Goal: Navigation & Orientation: Find specific page/section

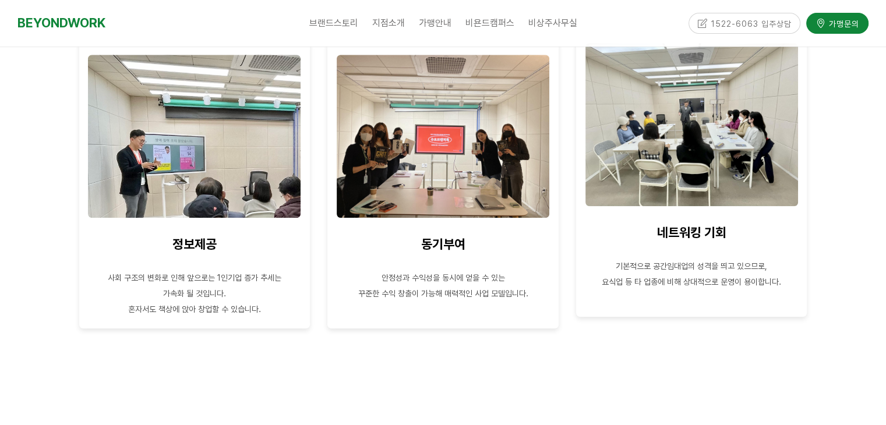
scroll to position [1106, 0]
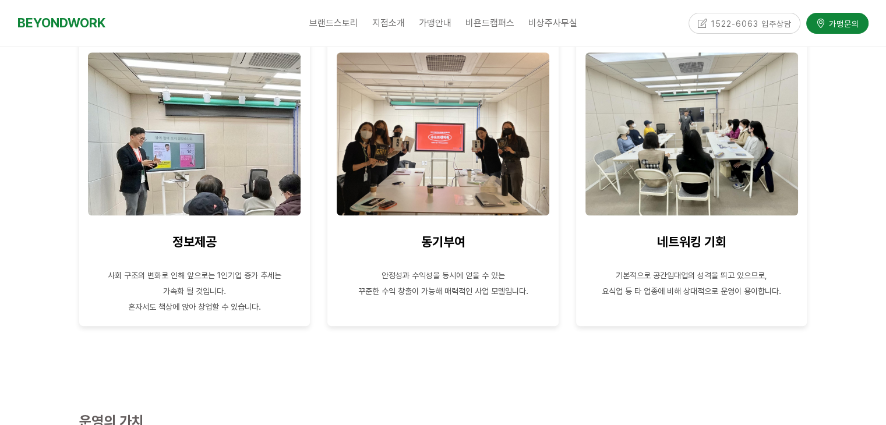
click at [624, 379] on div at bounding box center [443, 386] width 728 height 17
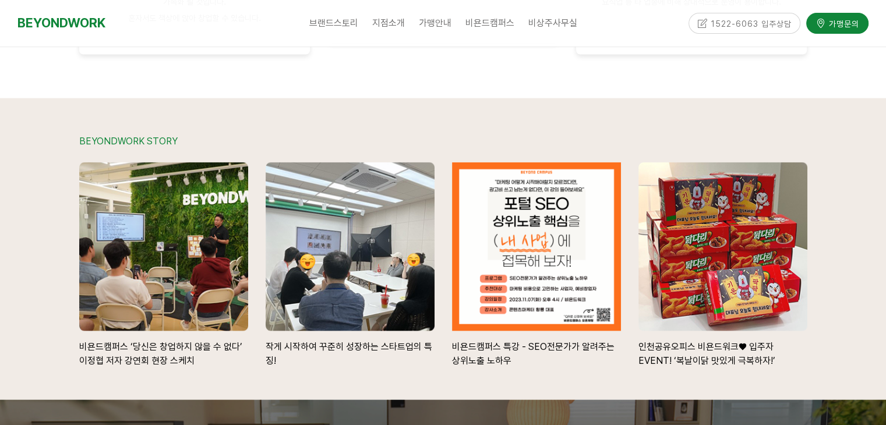
scroll to position [2154, 0]
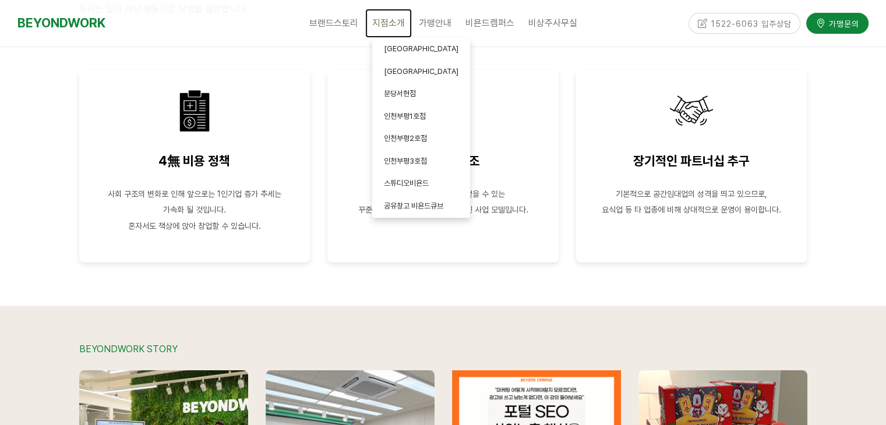
click at [382, 14] on link "지점소개" at bounding box center [388, 23] width 47 height 29
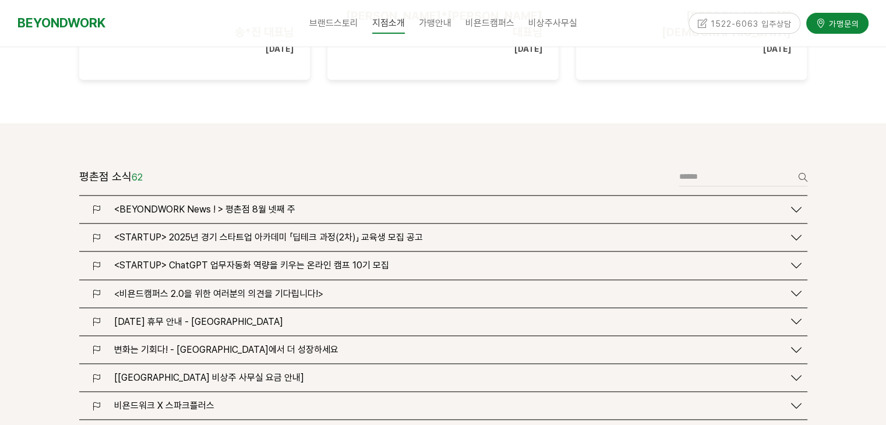
scroll to position [1397, 0]
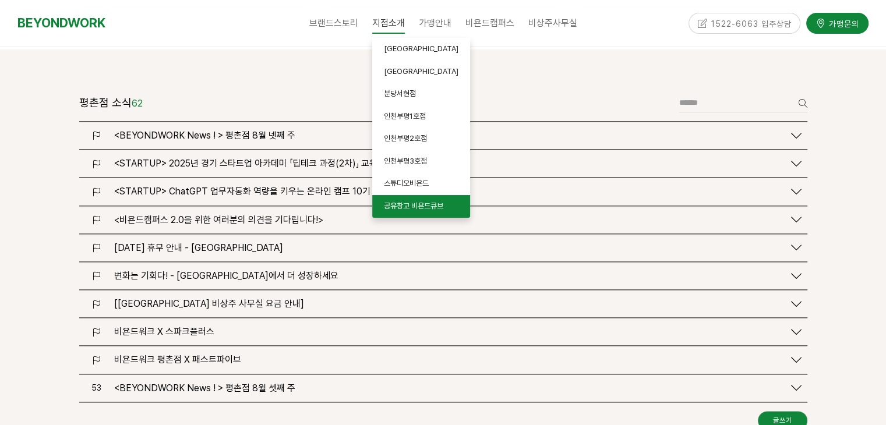
click at [444, 199] on link "공유창고 비욘드큐브" at bounding box center [421, 206] width 98 height 23
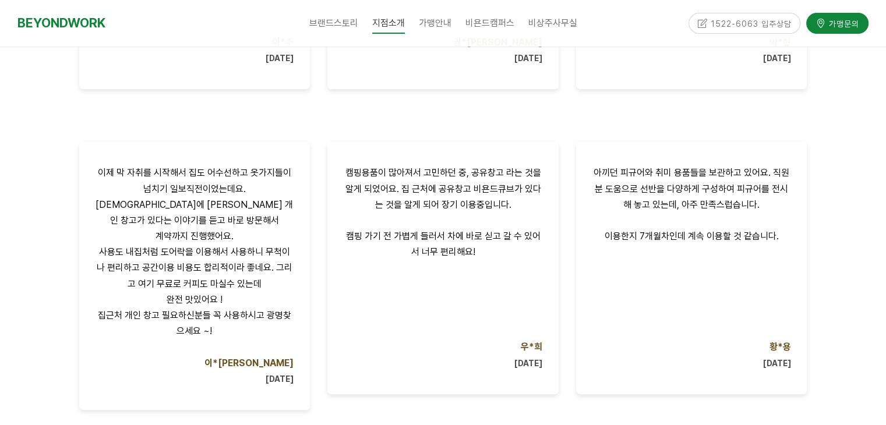
scroll to position [932, 0]
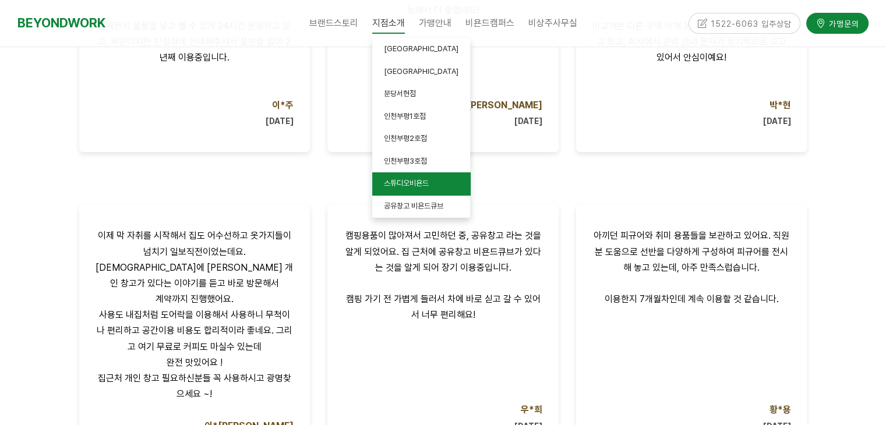
click at [427, 176] on link "스튜디오비욘드" at bounding box center [421, 183] width 98 height 23
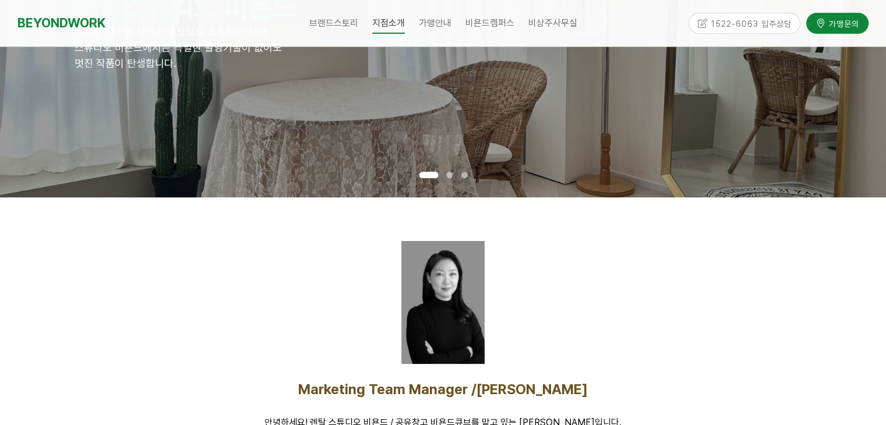
scroll to position [291, 0]
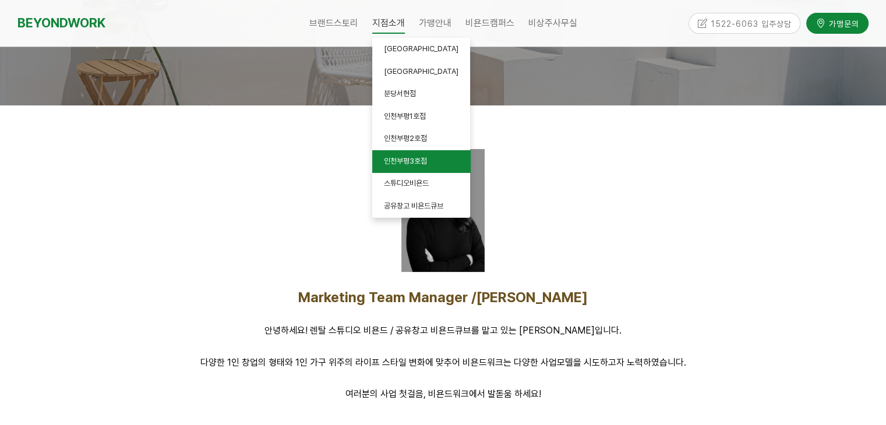
click at [420, 160] on span "인천부평3호점" at bounding box center [405, 161] width 43 height 9
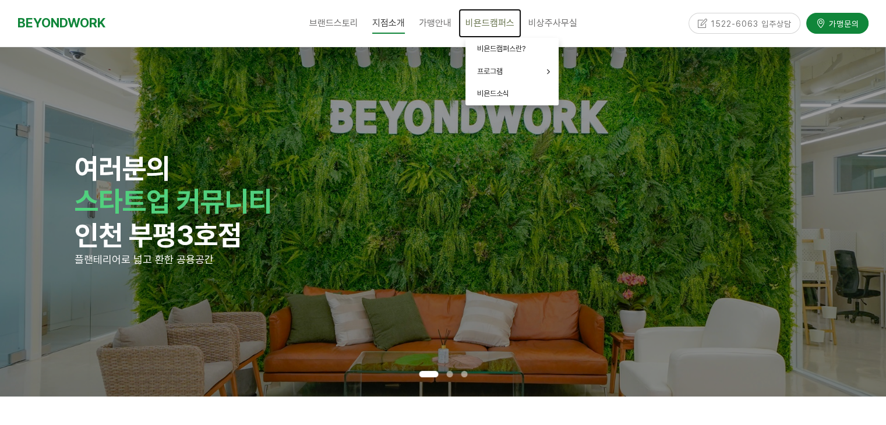
click at [498, 25] on span "비욘드캠퍼스" at bounding box center [489, 22] width 49 height 11
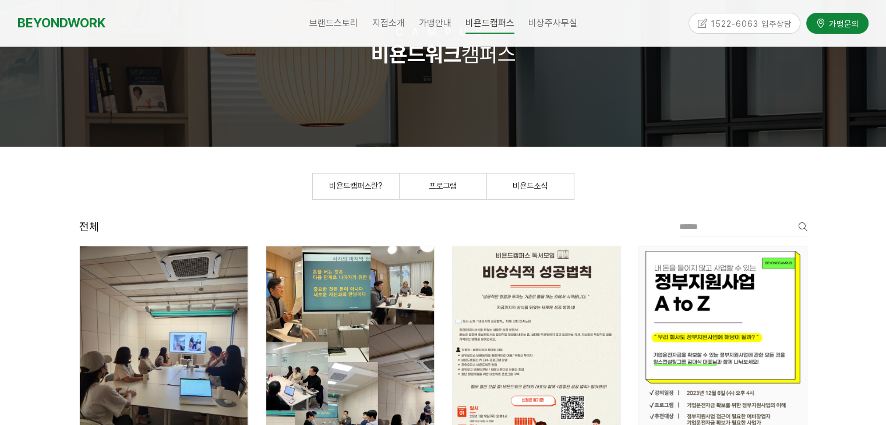
scroll to position [58, 0]
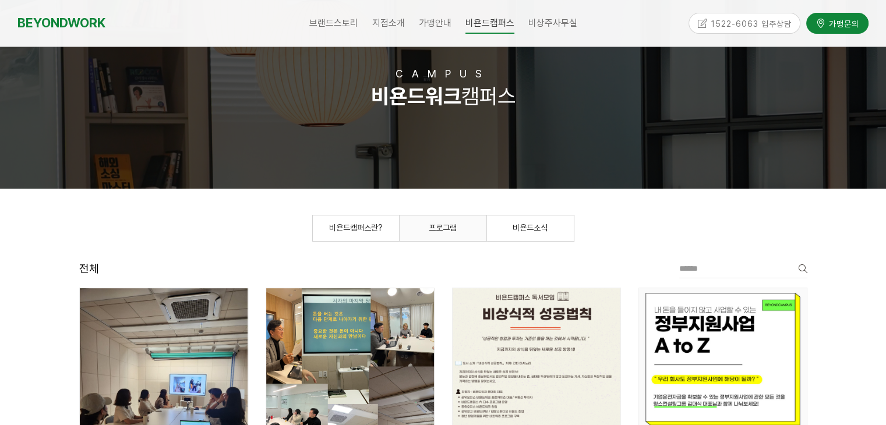
click at [456, 222] on link "프로그램" at bounding box center [442, 228] width 87 height 26
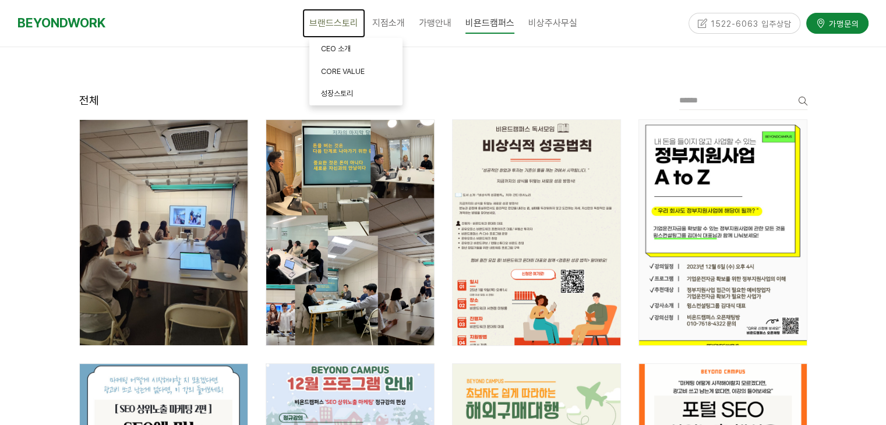
click at [362, 9] on link "브랜드스토리" at bounding box center [333, 23] width 63 height 29
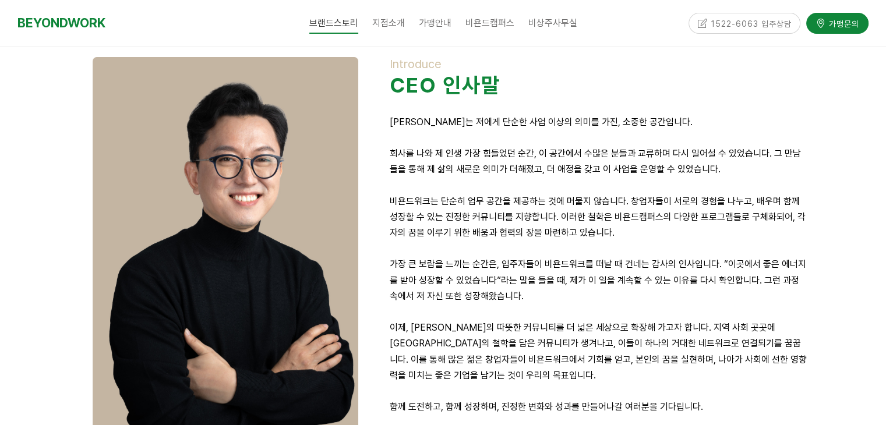
scroll to position [233, 0]
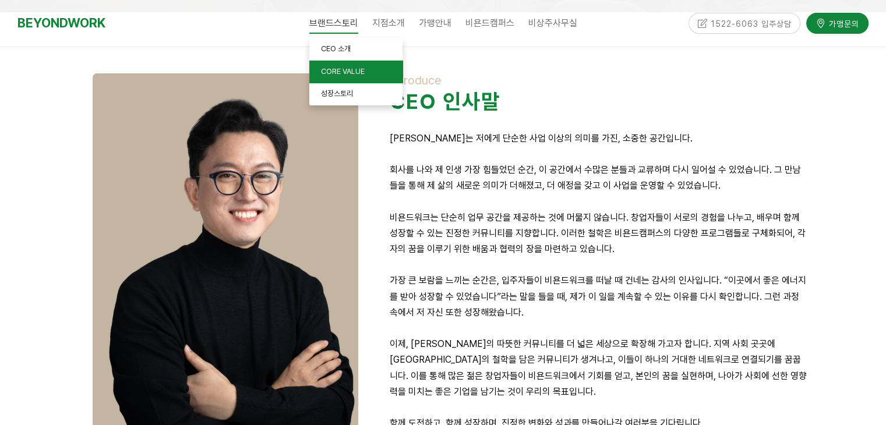
click at [353, 80] on link "CORE VALUE" at bounding box center [355, 72] width 93 height 23
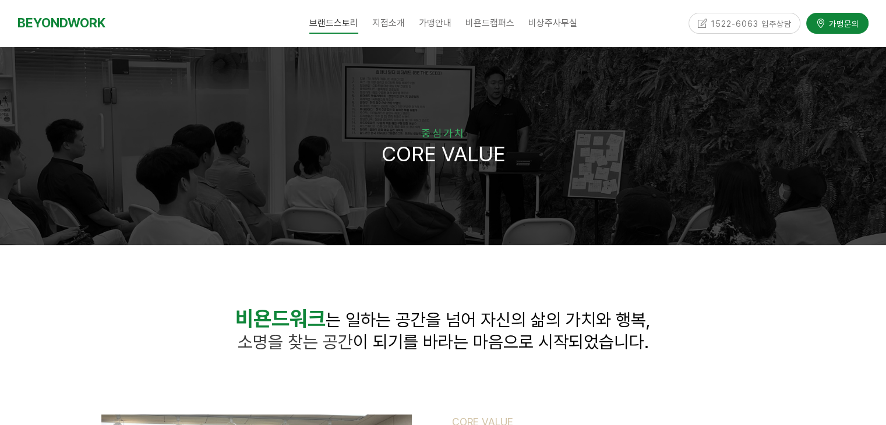
click at [121, 36] on div "BEYONDWORK" at bounding box center [112, 23] width 191 height 47
click at [72, 16] on link "BEYONDWORK" at bounding box center [61, 23] width 88 height 22
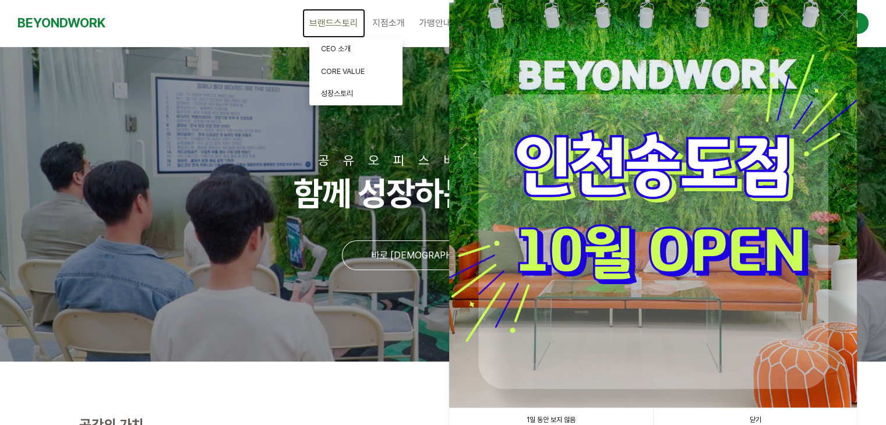
click at [359, 15] on link "브랜드스토리" at bounding box center [333, 23] width 63 height 29
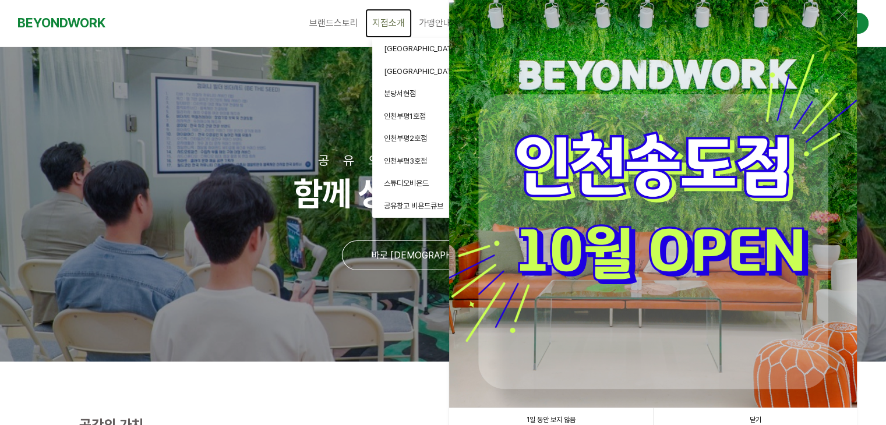
click at [398, 26] on span "지점소개" at bounding box center [388, 22] width 33 height 11
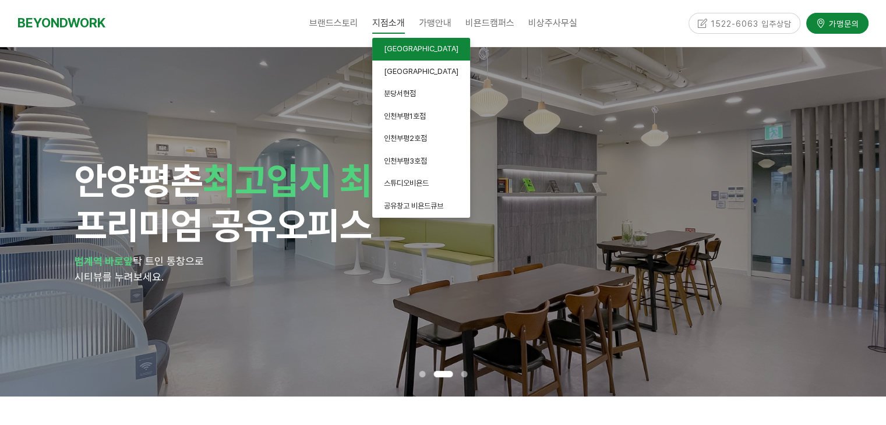
click at [409, 56] on link "[GEOGRAPHIC_DATA]" at bounding box center [421, 49] width 98 height 23
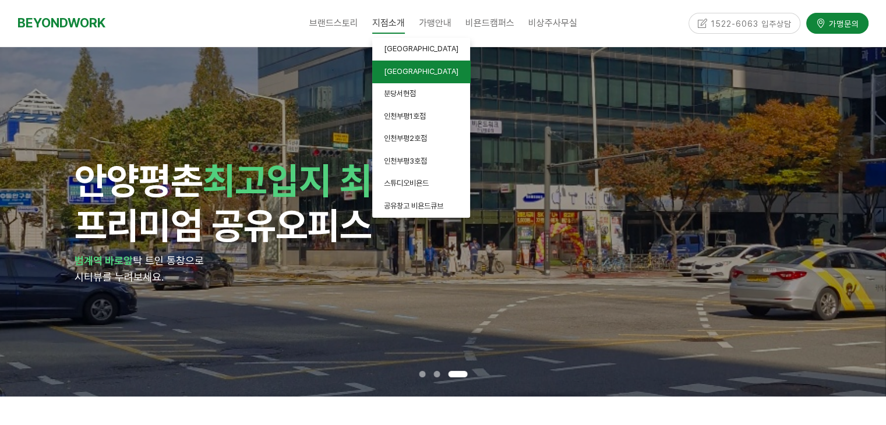
click at [420, 79] on link "[GEOGRAPHIC_DATA]" at bounding box center [421, 72] width 98 height 23
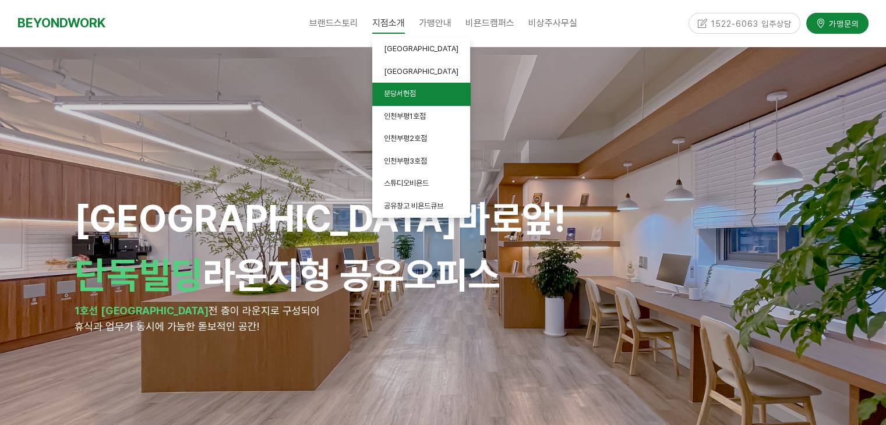
click at [433, 94] on link "분당서현점" at bounding box center [421, 94] width 98 height 23
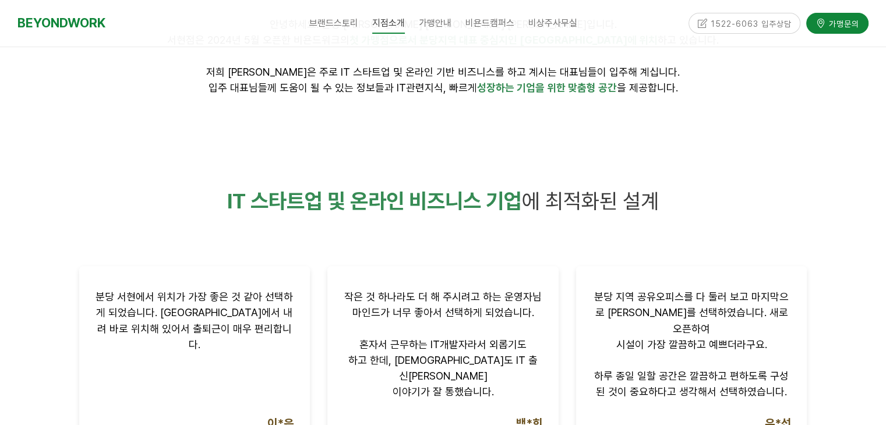
scroll to position [699, 0]
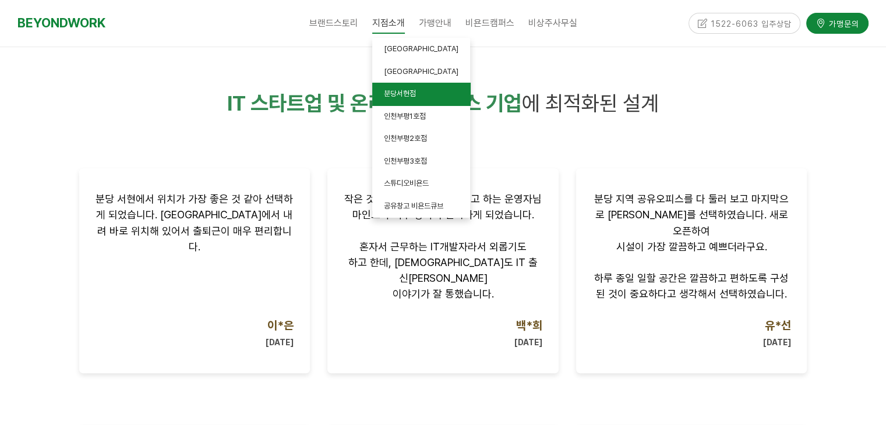
click at [405, 93] on span "분당서현점" at bounding box center [400, 93] width 32 height 9
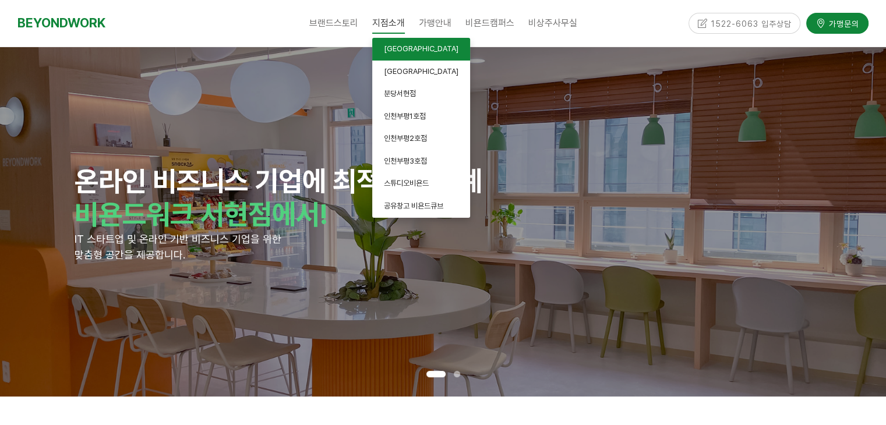
click at [403, 49] on span "[GEOGRAPHIC_DATA]" at bounding box center [421, 48] width 75 height 9
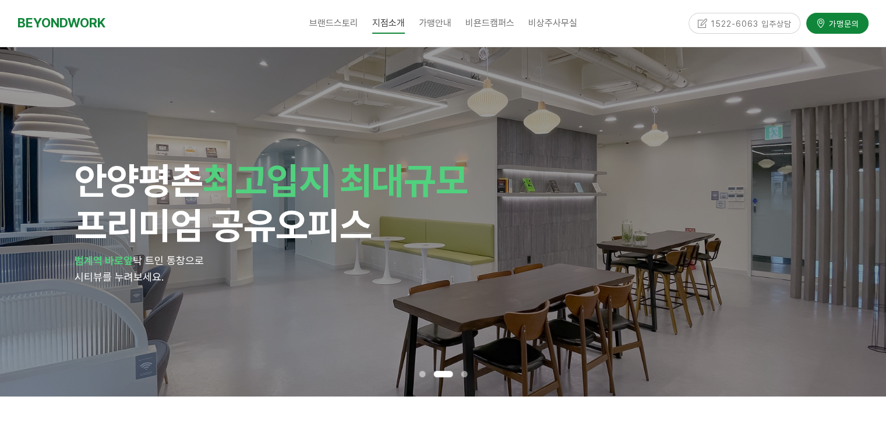
click at [869, 160] on div "안양 평촌 최고입지 최대규모 프리미엄 공유오피스 범계역 바로앞 탁 트인 통창으로 시티뷰를 누려보세요." at bounding box center [443, 221] width 886 height 349
click at [866, 164] on div "안양 평촌 최고입지 최대규모 프리미엄 공유오피스 범계역 바로앞 탁 트인 통창으로 시티뷰를 누려보세요." at bounding box center [443, 221] width 886 height 349
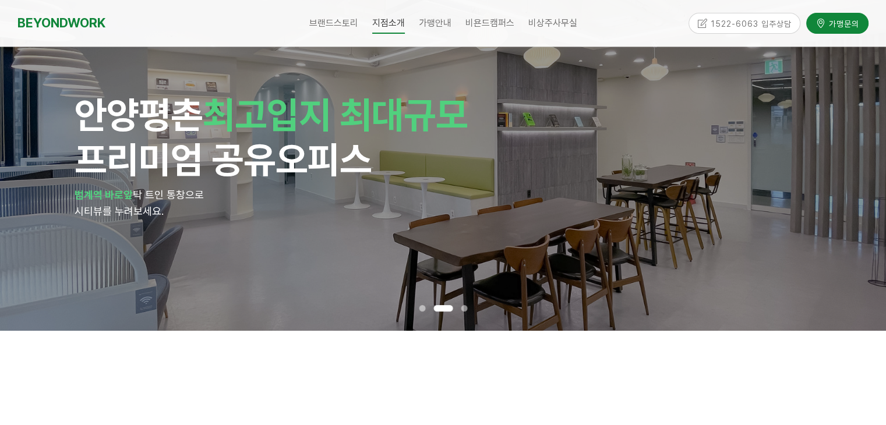
scroll to position [116, 0]
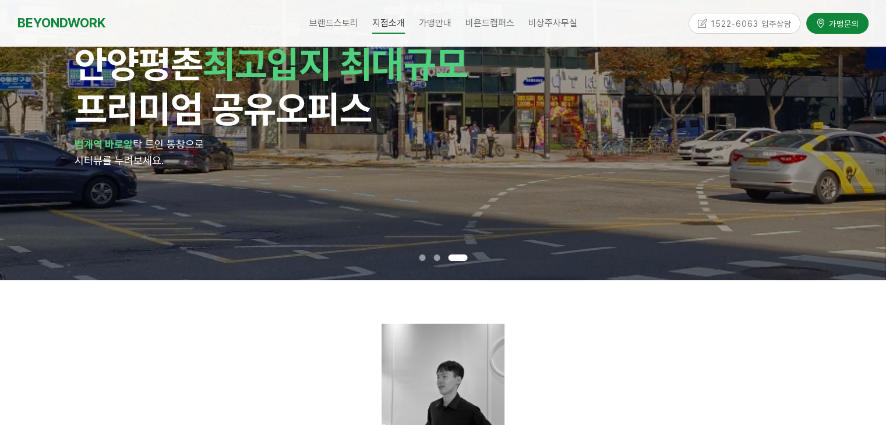
click at [470, 256] on div at bounding box center [457, 258] width 27 height 12
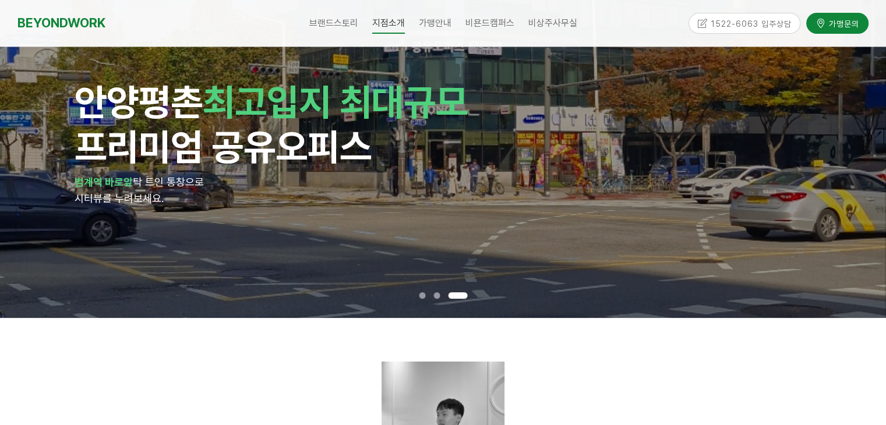
scroll to position [58, 0]
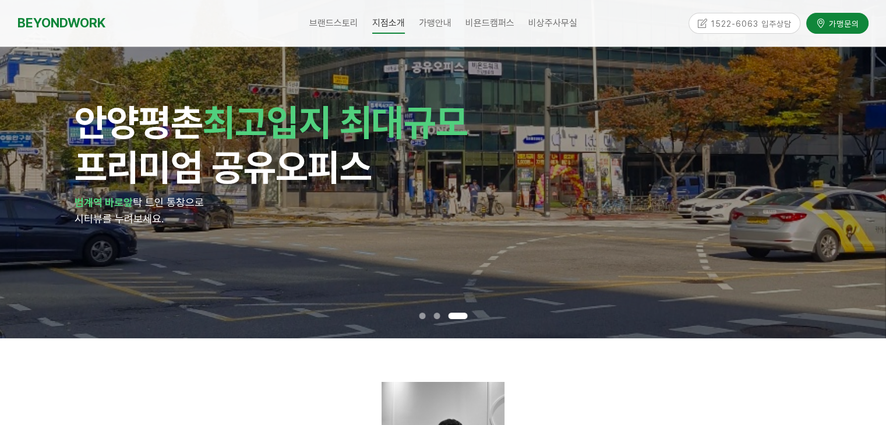
click at [417, 316] on div at bounding box center [422, 316] width 15 height 12
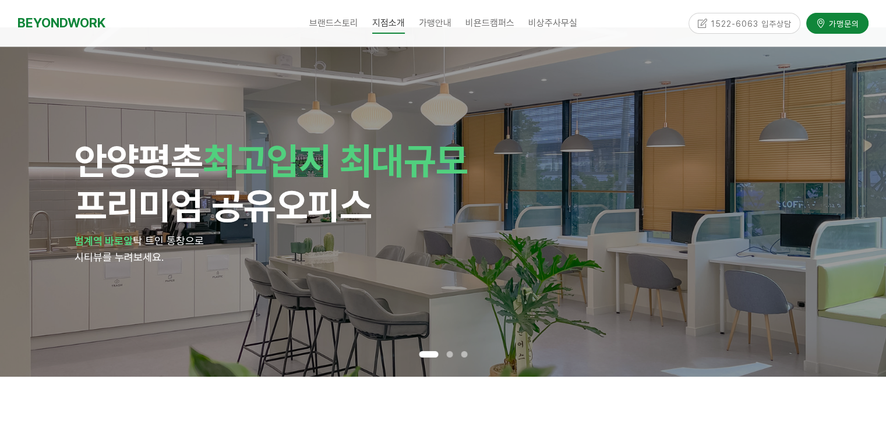
scroll to position [0, 0]
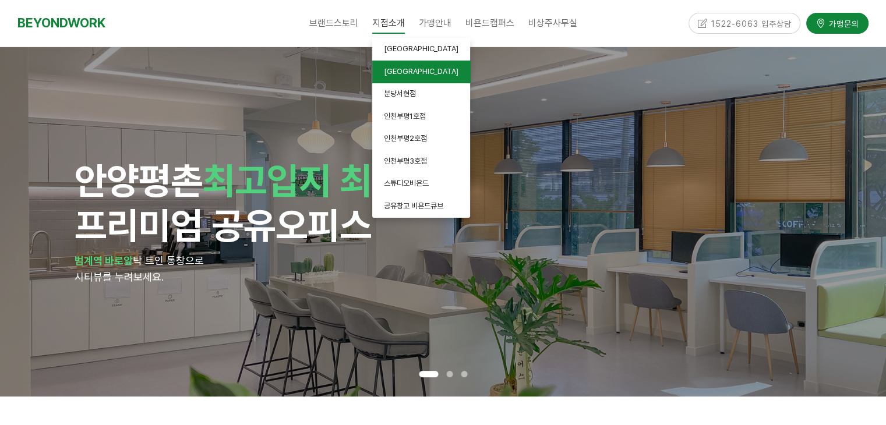
click at [405, 68] on span "[GEOGRAPHIC_DATA]" at bounding box center [421, 71] width 75 height 9
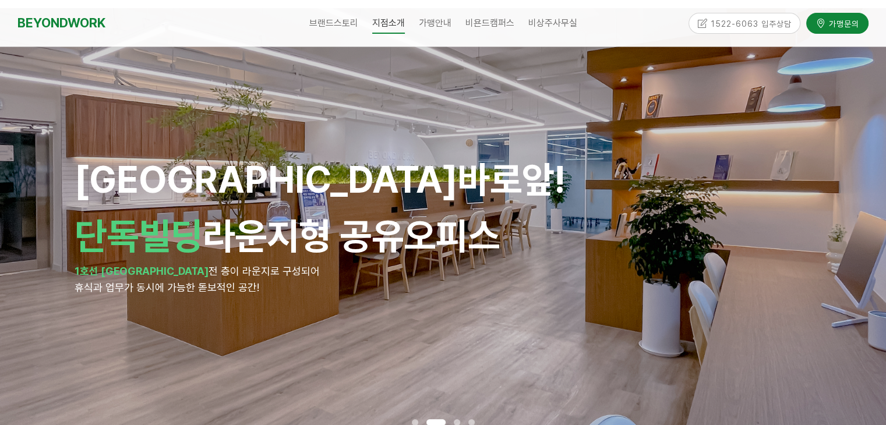
scroll to position [116, 0]
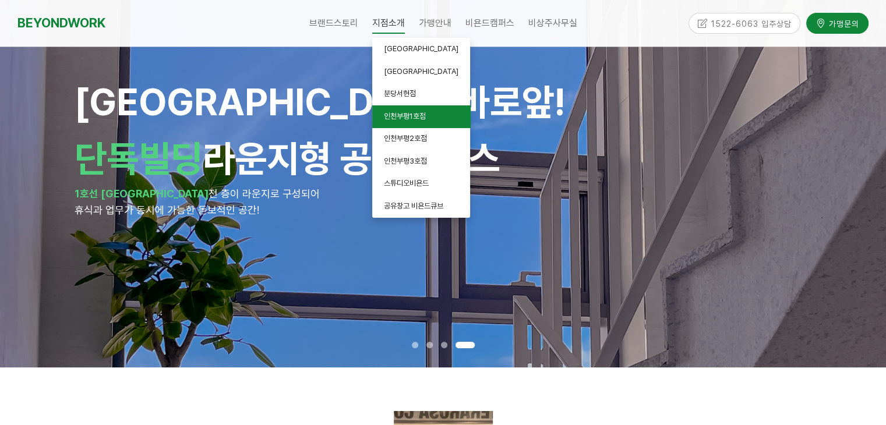
click at [403, 122] on link "인천부평1호점" at bounding box center [421, 116] width 98 height 23
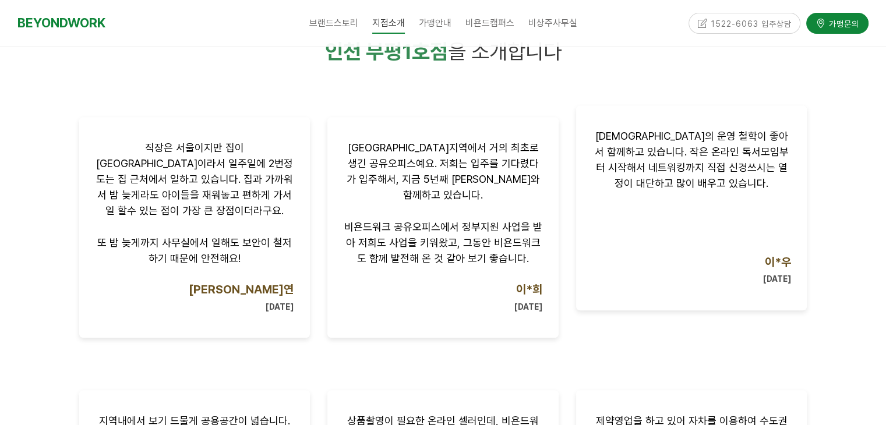
scroll to position [873, 0]
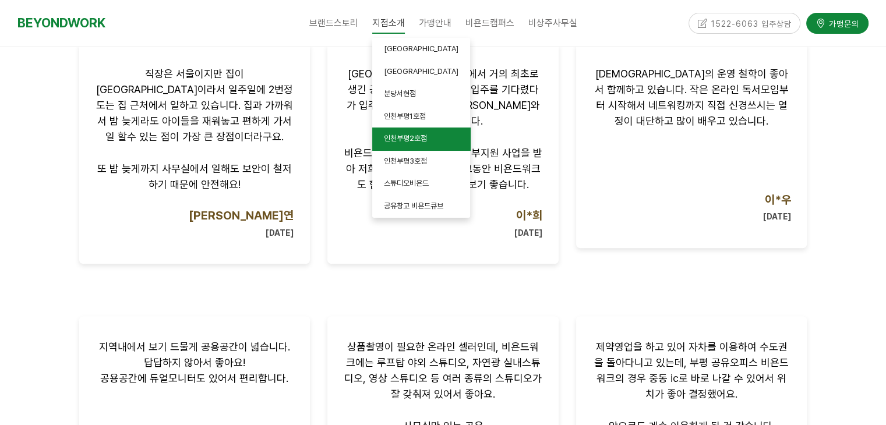
click at [426, 140] on span "인천부평2호점" at bounding box center [405, 138] width 43 height 9
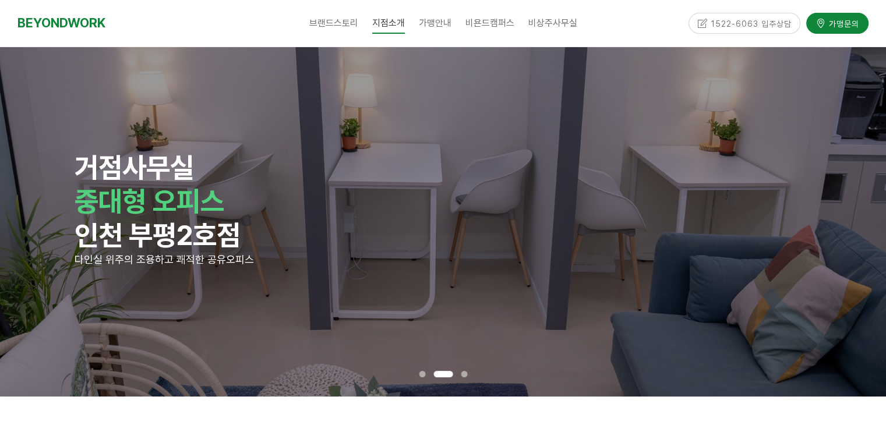
click at [423, 373] on span at bounding box center [422, 374] width 6 height 6
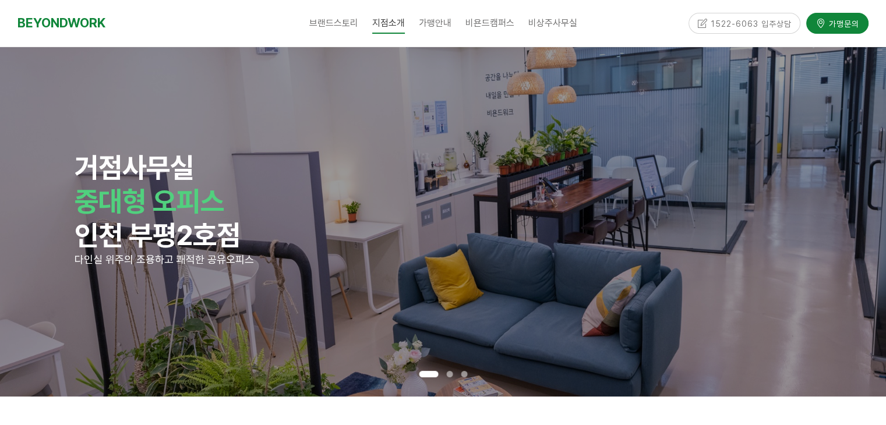
click at [443, 380] on div at bounding box center [443, 376] width 56 height 17
click at [451, 373] on div at bounding box center [449, 374] width 15 height 12
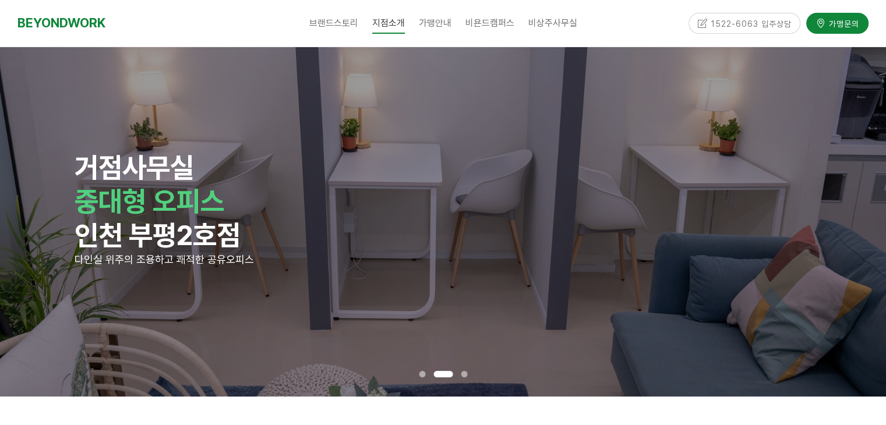
click at [463, 370] on div at bounding box center [463, 374] width 15 height 12
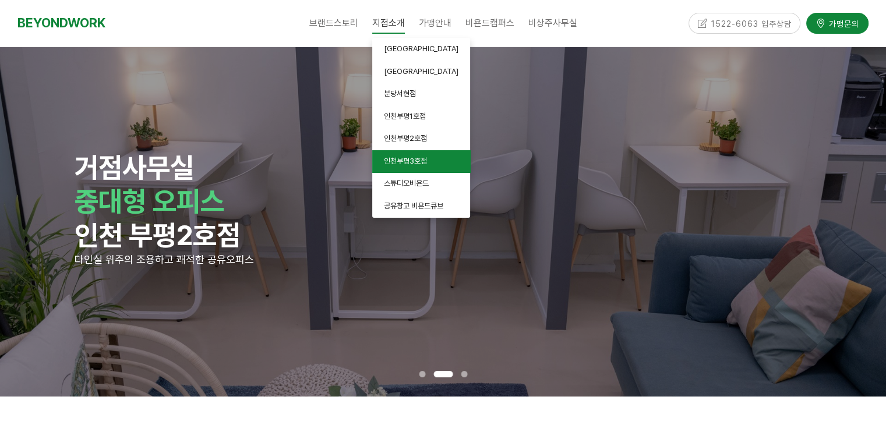
click at [408, 160] on span "인천부평3호점" at bounding box center [405, 161] width 43 height 9
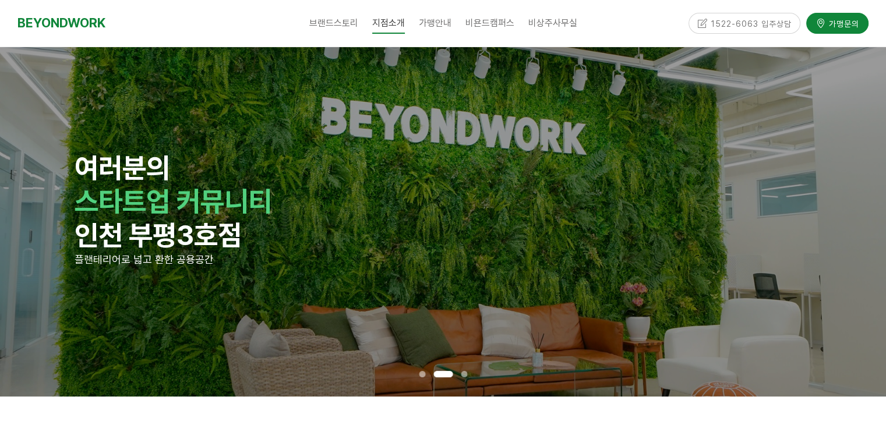
click at [458, 371] on div at bounding box center [463, 374] width 15 height 12
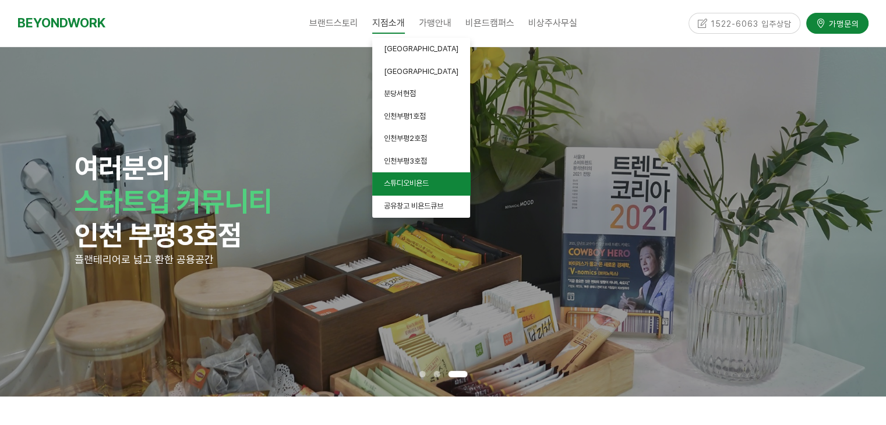
click at [413, 185] on span "스튜디오비욘드" at bounding box center [406, 183] width 45 height 9
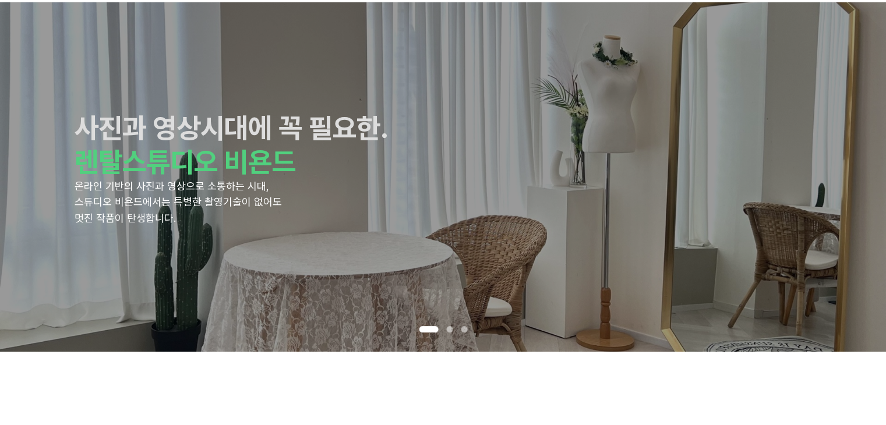
scroll to position [58, 0]
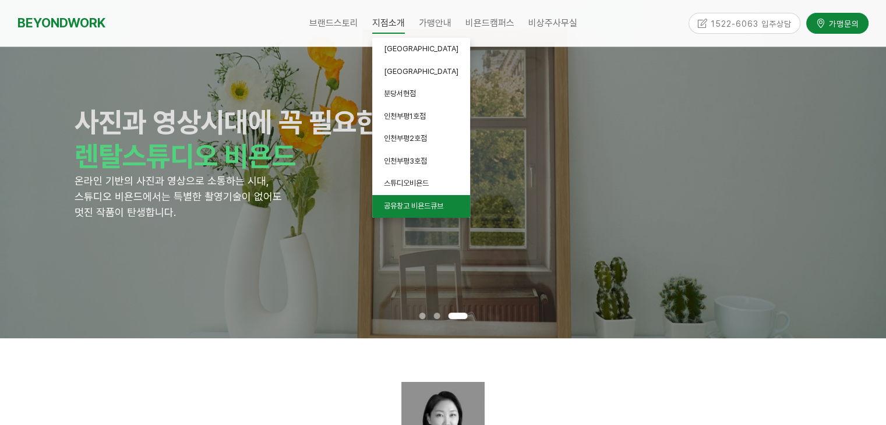
click at [403, 206] on span "공유창고 비욘드큐브" at bounding box center [413, 205] width 59 height 9
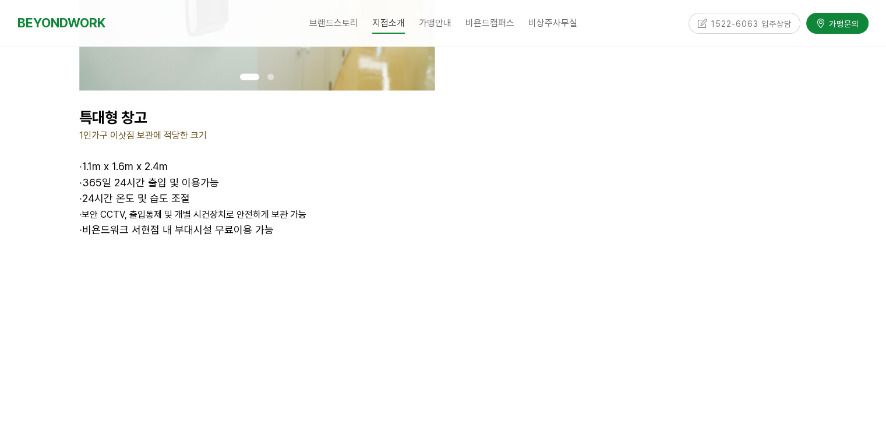
scroll to position [2271, 0]
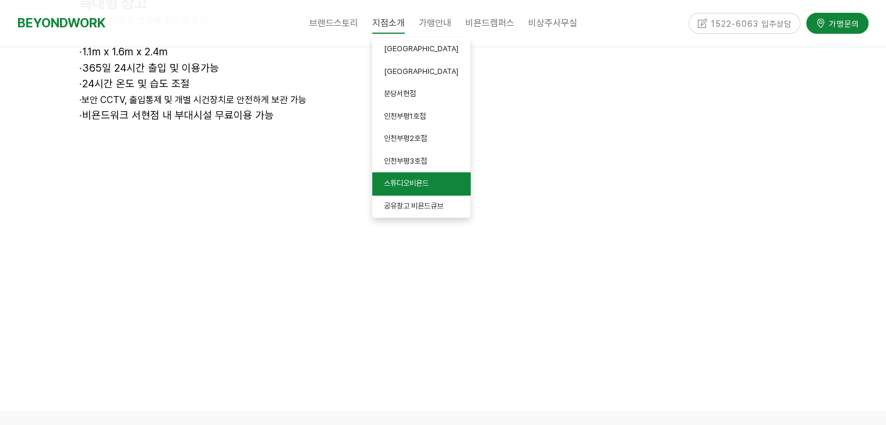
click at [405, 189] on link "스튜디오비욘드" at bounding box center [421, 183] width 98 height 23
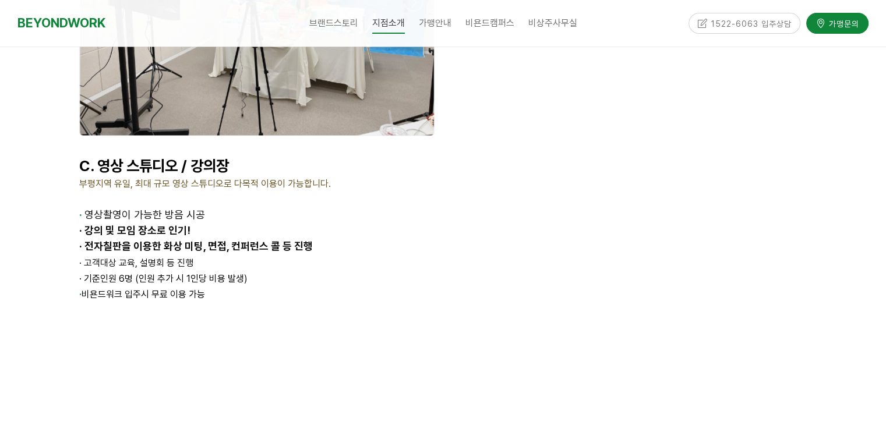
scroll to position [2154, 0]
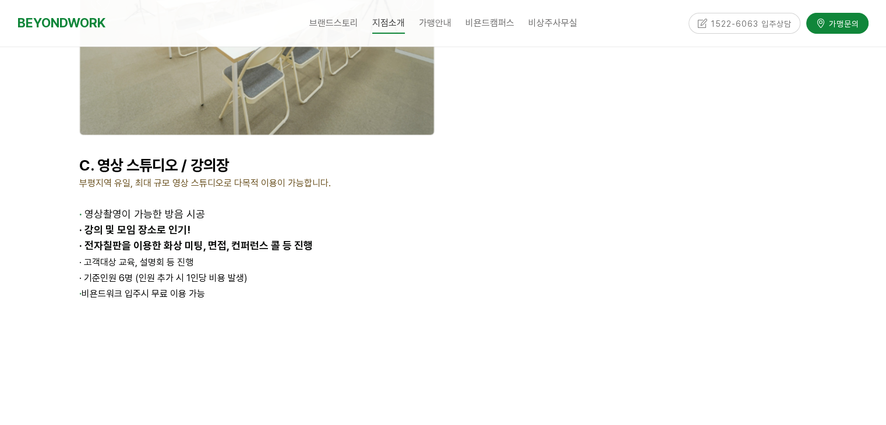
click at [453, 219] on div "·" at bounding box center [442, 108] width 745 height 505
